Goal: Use online tool/utility: Utilize a website feature to perform a specific function

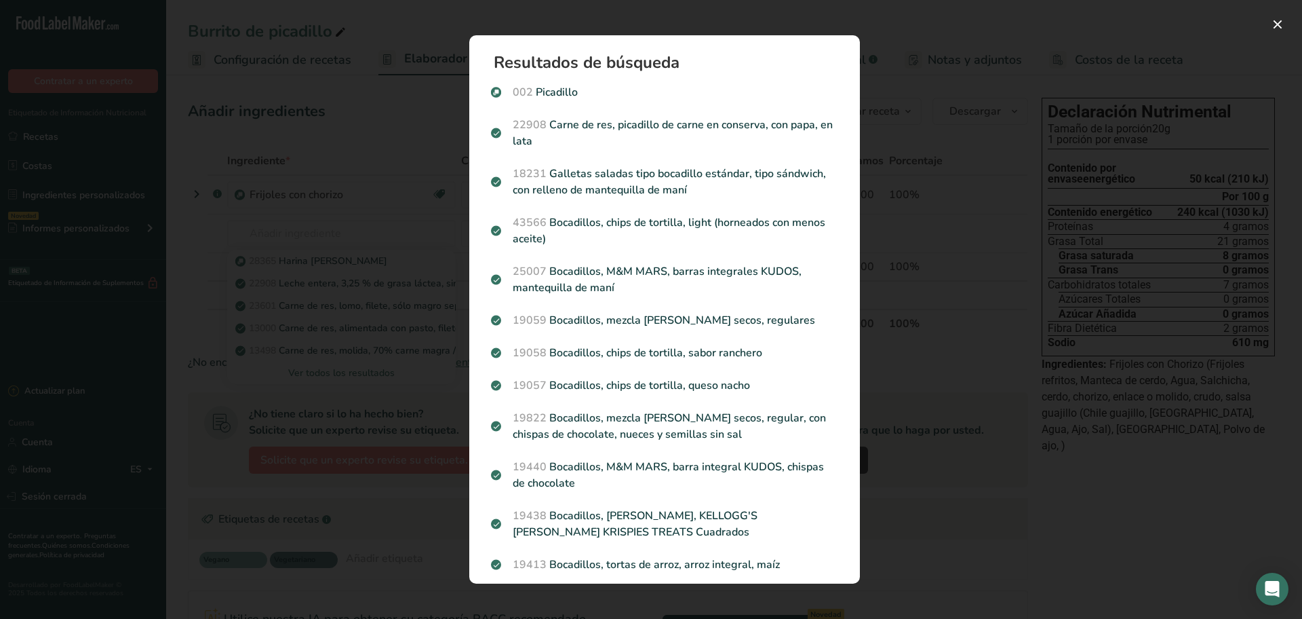
click at [895, 26] on div "Resultados de búsqueda modal" at bounding box center [651, 309] width 1302 height 619
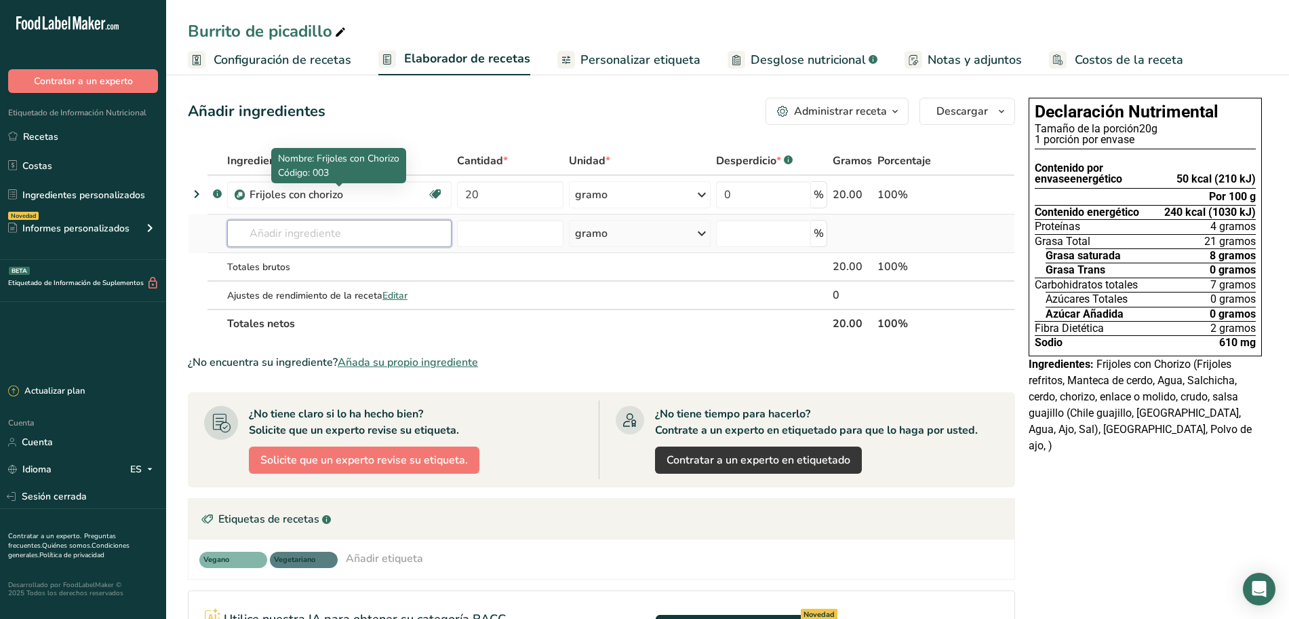
click at [342, 236] on input "text" at bounding box center [339, 233] width 224 height 27
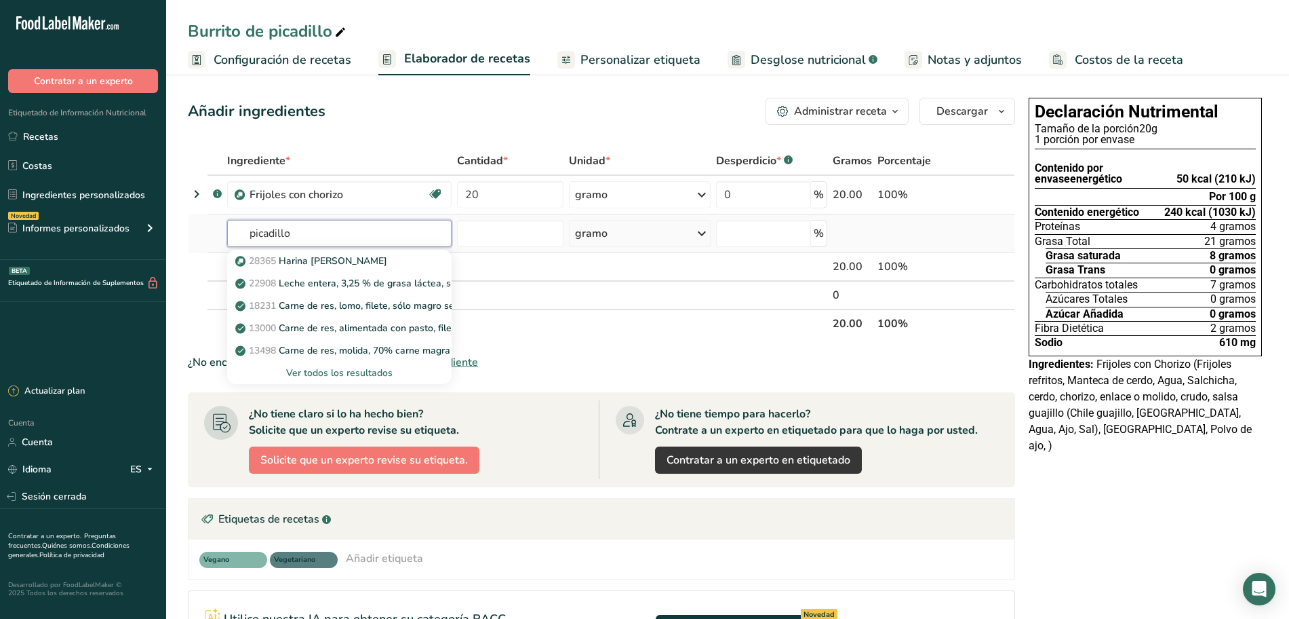
type input "picadillo"
click at [336, 374] on font "Ver todos los resultados" at bounding box center [339, 372] width 106 height 13
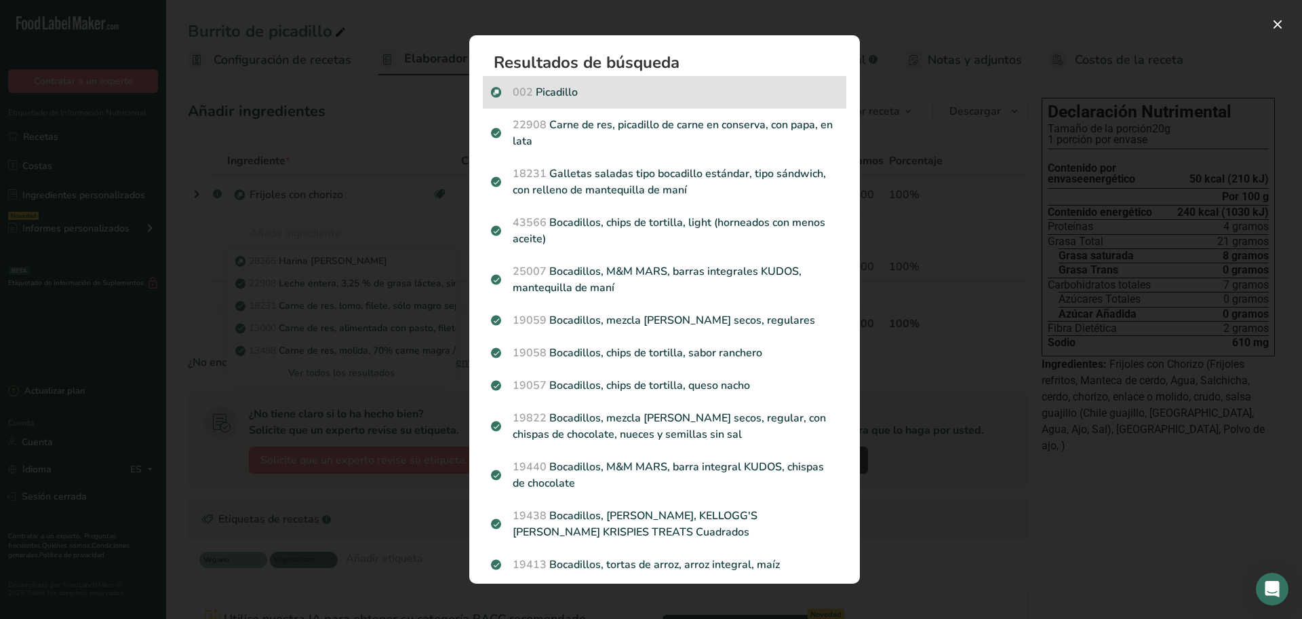
click at [555, 91] on font "Picadillo" at bounding box center [557, 92] width 42 height 15
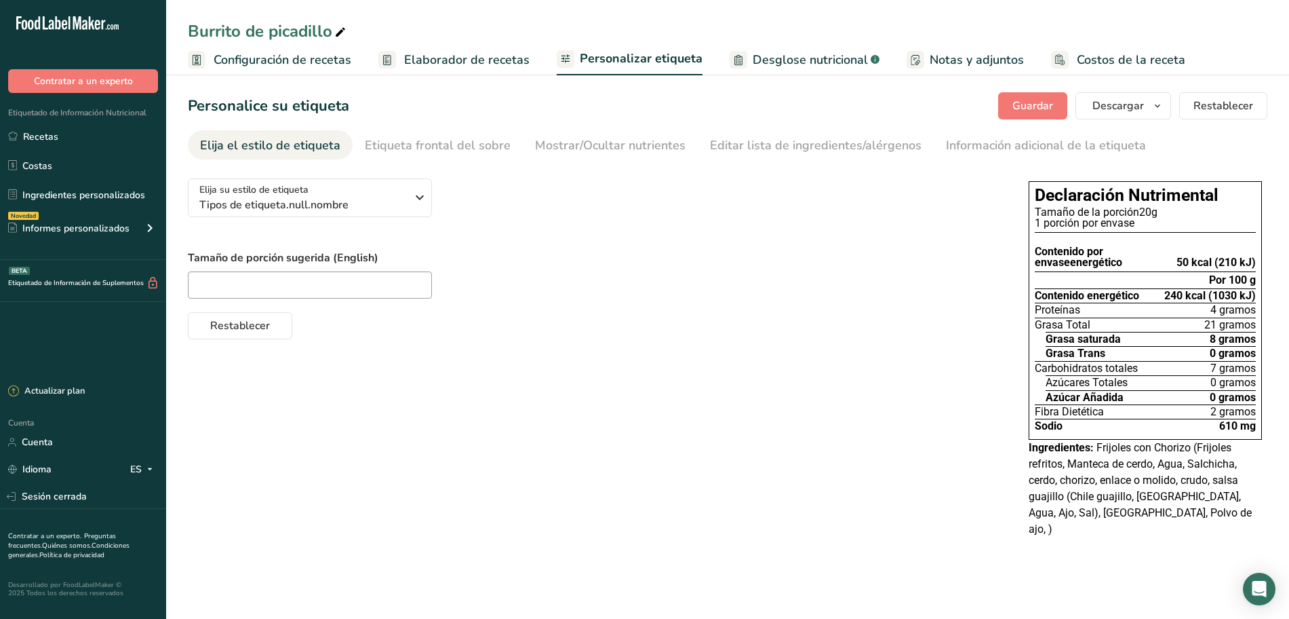
click at [438, 60] on font "Elaborador de recetas" at bounding box center [466, 60] width 125 height 16
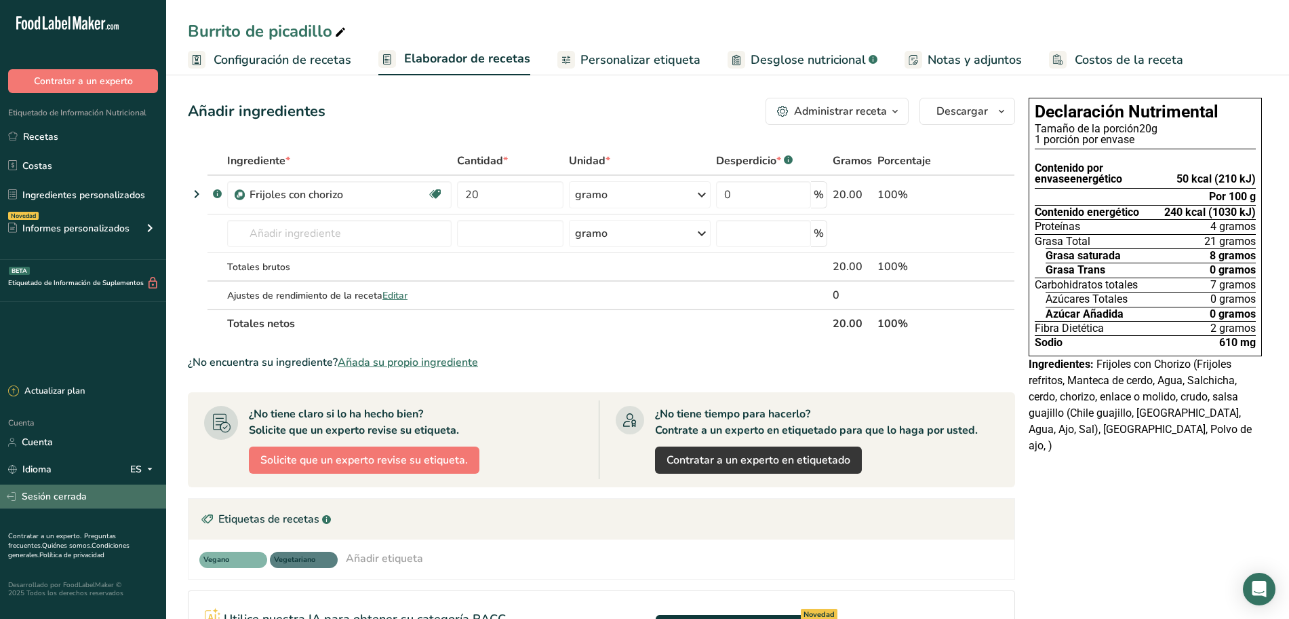
click at [73, 496] on font "Sesión cerrada" at bounding box center [54, 496] width 65 height 13
drag, startPoint x: 73, startPoint y: 496, endPoint x: 156, endPoint y: 469, distance: 87.9
click at [73, 496] on font "Sesión cerrada" at bounding box center [54, 496] width 65 height 13
